Goal: Navigation & Orientation: Find specific page/section

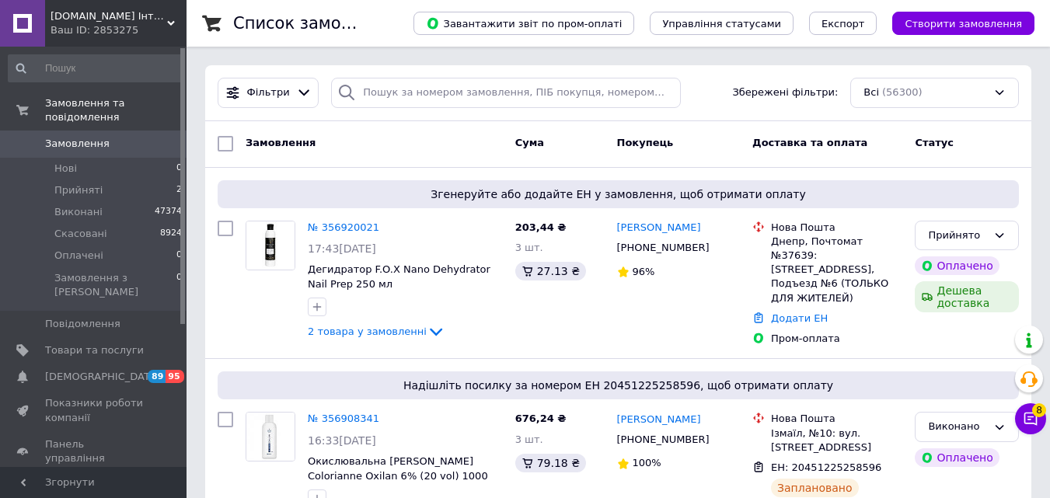
click at [83, 183] on span "Прийняті" at bounding box center [78, 190] width 48 height 14
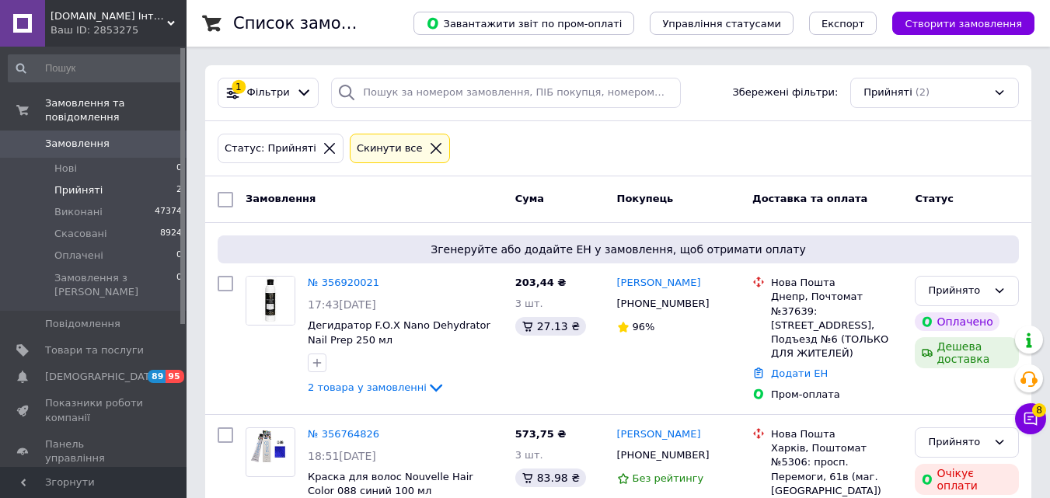
click at [76, 343] on span "Товари та послуги" at bounding box center [94, 350] width 99 height 14
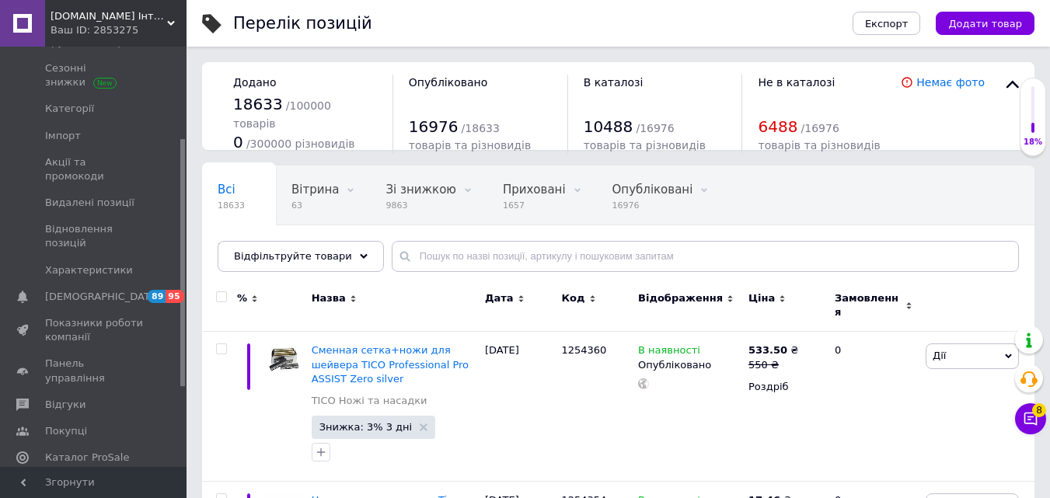
click at [120, 451] on span "Каталог ProSale" at bounding box center [94, 458] width 99 height 14
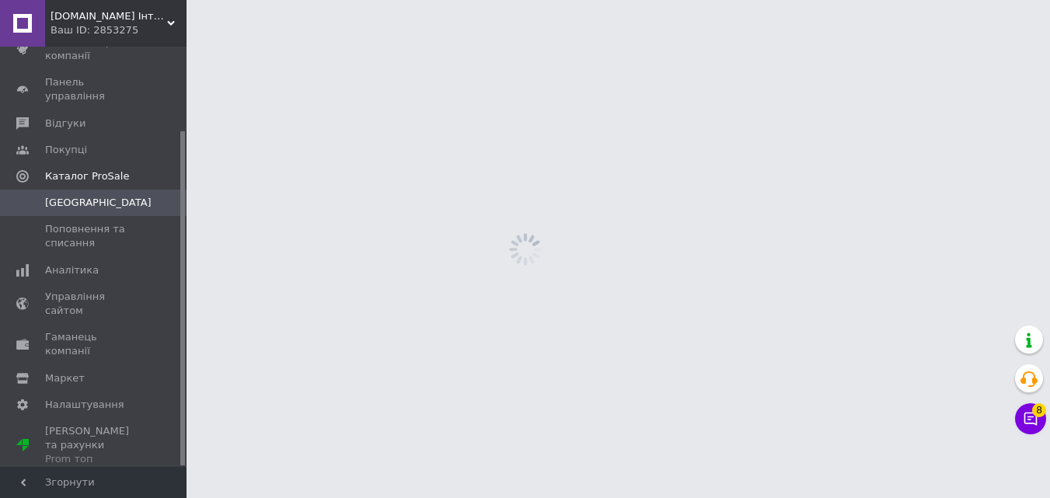
scroll to position [105, 0]
